Goal: Task Accomplishment & Management: Use online tool/utility

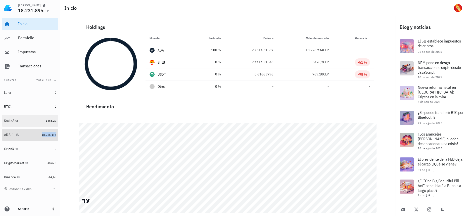
drag, startPoint x: 47, startPoint y: 133, endPoint x: 54, endPoint y: 117, distance: 18.6
click at [47, 133] on span "18.225.176" at bounding box center [49, 135] width 15 height 4
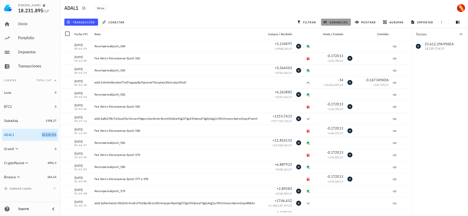
click at [344, 21] on span "ganancias" at bounding box center [336, 22] width 24 height 4
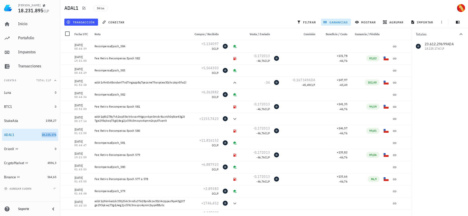
click at [344, 21] on span "ganancias" at bounding box center [336, 22] width 24 height 4
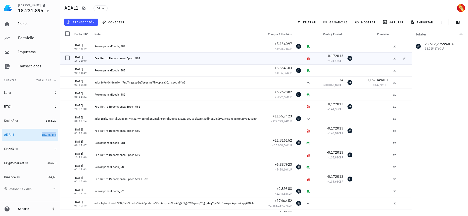
drag, startPoint x: 144, startPoint y: 56, endPoint x: 134, endPoint y: 57, distance: 9.9
click at [134, 57] on div "Fee Retiro Recompensa Epoch 582" at bounding box center [177, 58] width 169 height 12
click at [419, 25] on button "importar" at bounding box center [422, 22] width 28 height 7
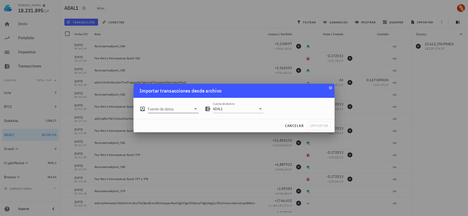
click at [188, 109] on input "Fuente de datos" at bounding box center [170, 109] width 44 height 8
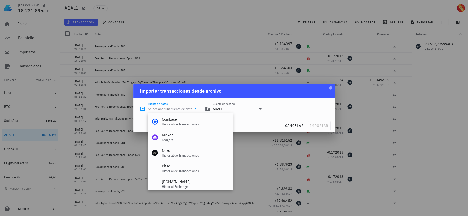
scroll to position [209, 0]
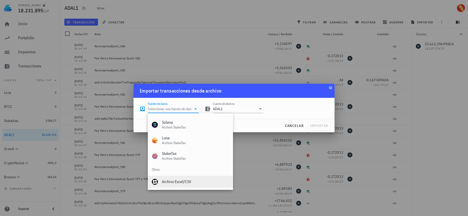
click at [178, 182] on div "Archivo Excel/CSV" at bounding box center [195, 181] width 67 height 5
type input "Archivo Excel/CSV"
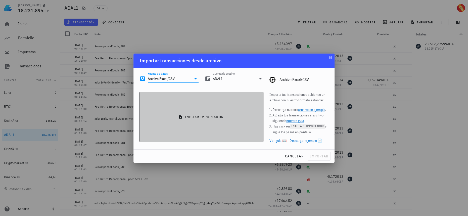
click at [248, 123] on button "iniciar importador" at bounding box center [202, 117] width 124 height 50
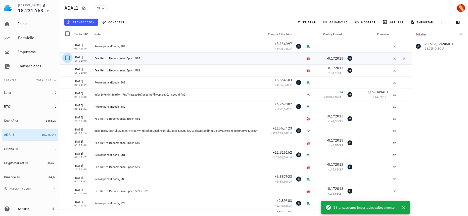
click at [68, 58] on div at bounding box center [67, 58] width 9 height 9
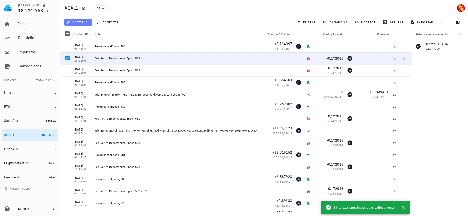
click at [69, 23] on icon "button" at bounding box center [68, 22] width 4 height 4
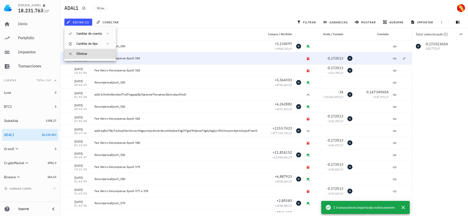
click at [93, 55] on div "Eliminar" at bounding box center [93, 54] width 35 height 4
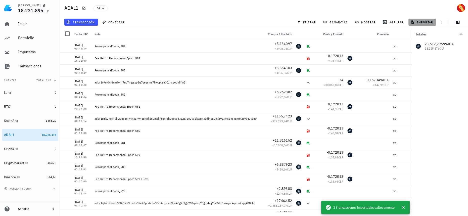
click at [427, 21] on span "importar" at bounding box center [422, 22] width 21 height 4
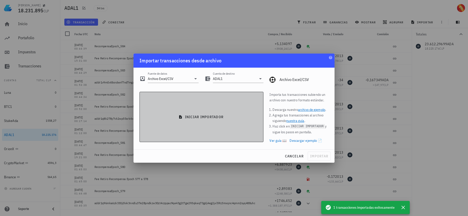
click at [225, 122] on button "iniciar importador" at bounding box center [202, 117] width 124 height 50
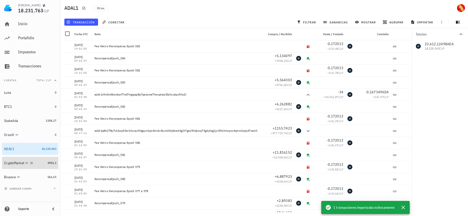
click at [30, 161] on div at bounding box center [30, 163] width 5 height 4
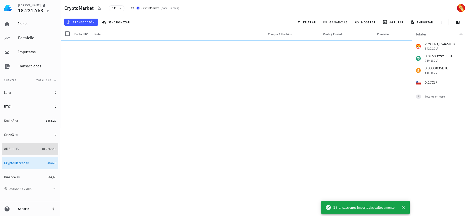
click at [29, 149] on div "ADAL1" at bounding box center [22, 149] width 36 height 5
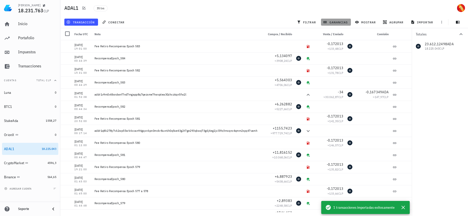
click at [336, 23] on span "ganancias" at bounding box center [336, 22] width 24 height 4
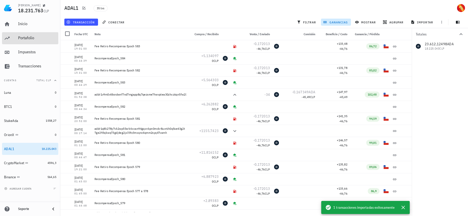
click at [37, 35] on div "Portafolio" at bounding box center [37, 37] width 38 height 11
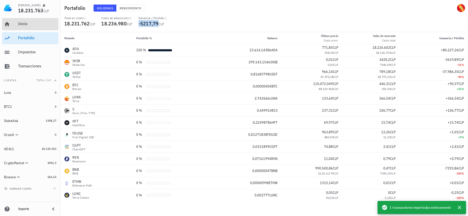
click at [26, 25] on div "Inicio" at bounding box center [37, 23] width 38 height 5
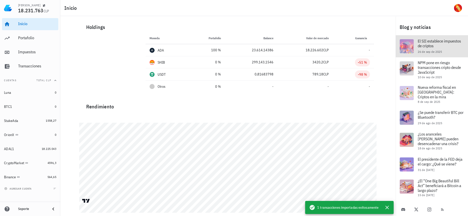
click at [440, 42] on span "El SII establece impuestos de criptos" at bounding box center [439, 43] width 43 height 10
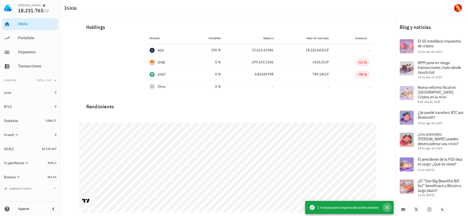
click at [385, 208] on icon "button" at bounding box center [387, 207] width 6 height 6
